Goal: Task Accomplishment & Management: Manage account settings

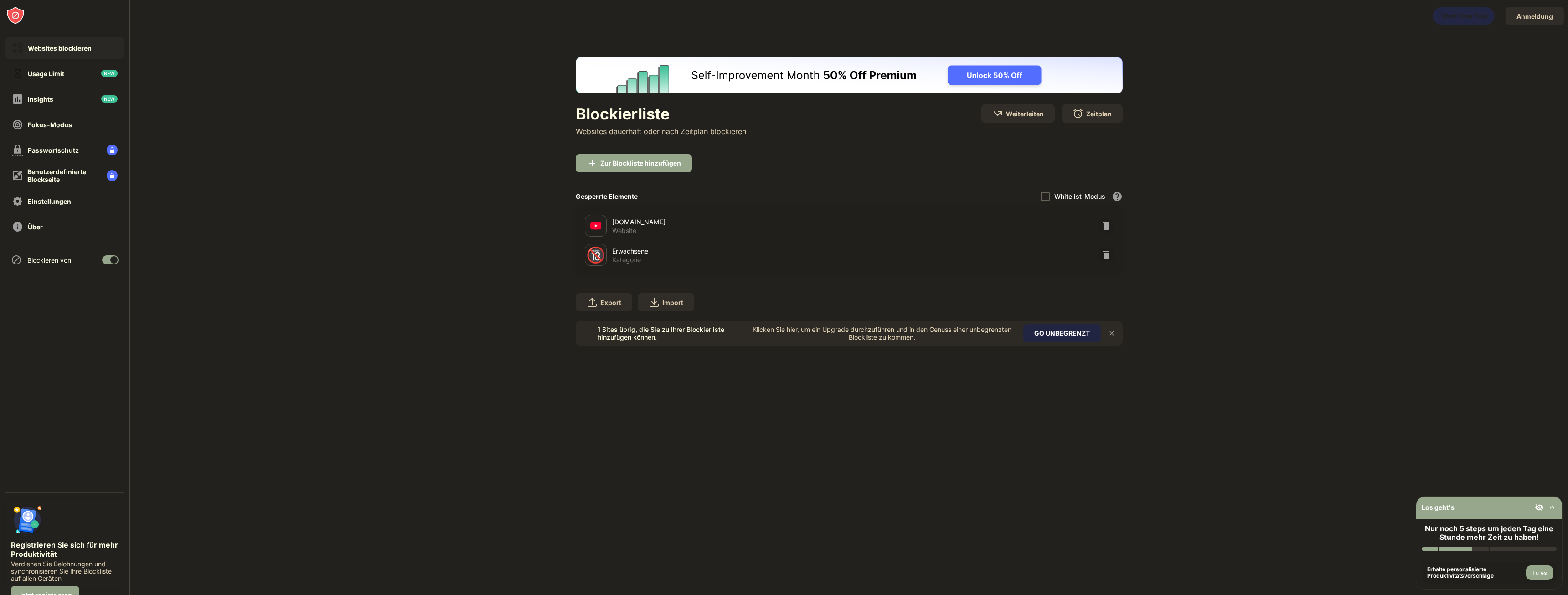
click at [1109, 178] on div "Zur Blockliste hinzufügen" at bounding box center [850, 170] width 547 height 33
click at [1105, 226] on img at bounding box center [1106, 225] width 9 height 9
